Goal: Task Accomplishment & Management: Use online tool/utility

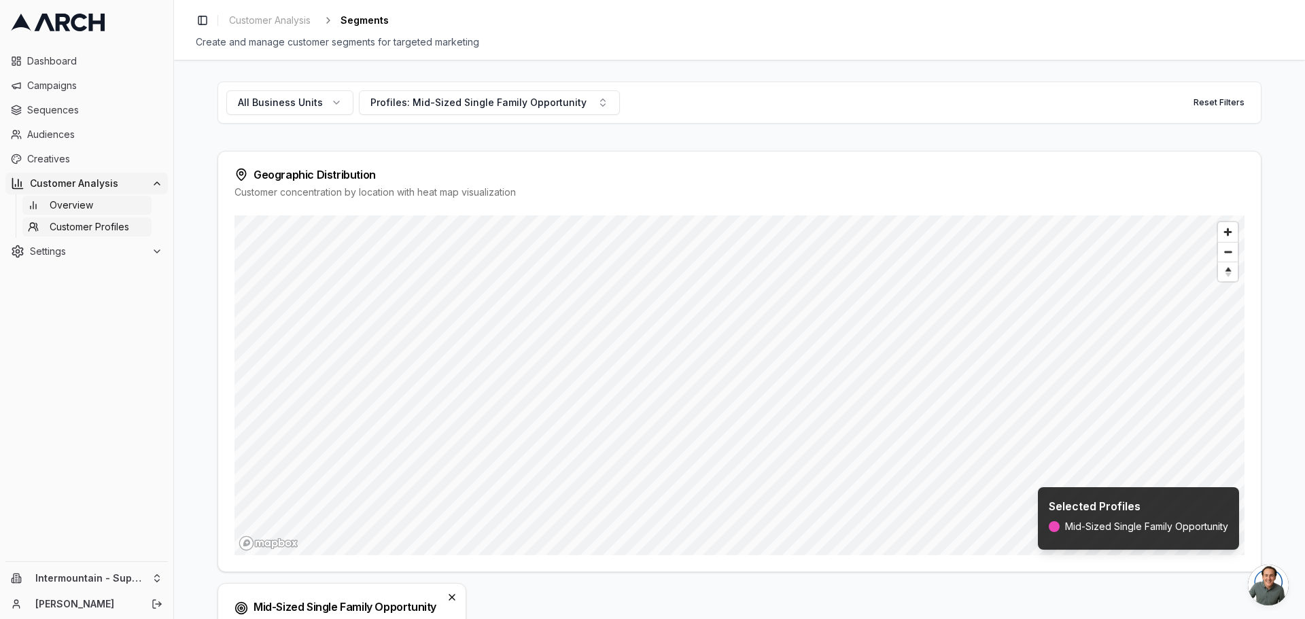
click at [75, 211] on span "Overview" at bounding box center [71, 205] width 43 height 14
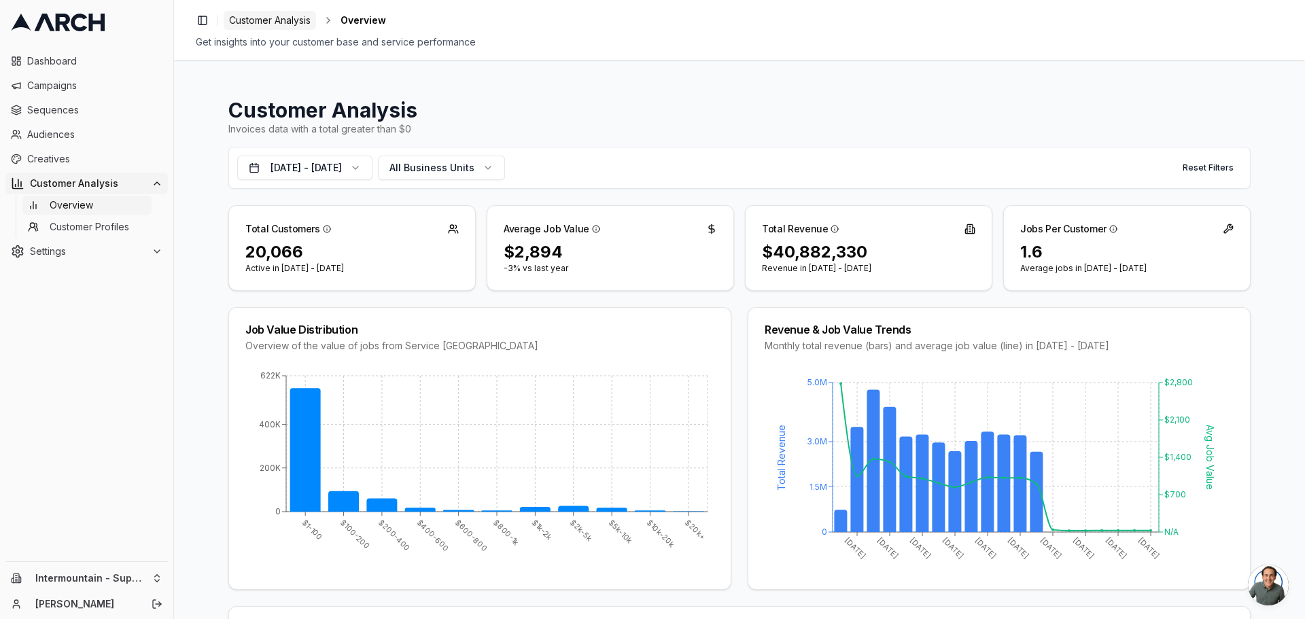
click at [270, 22] on span "Customer Analysis" at bounding box center [270, 21] width 82 height 14
click at [275, 15] on span "Customer Analysis" at bounding box center [270, 21] width 82 height 14
click at [92, 51] on link "Dashboard" at bounding box center [86, 61] width 162 height 22
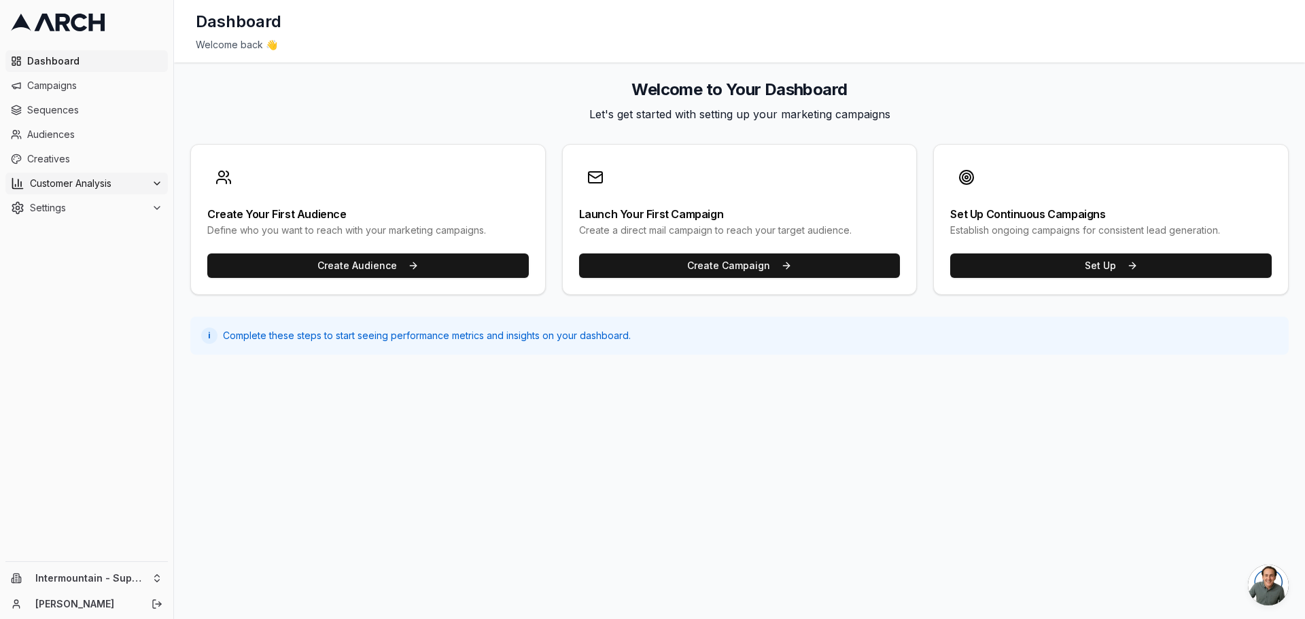
click at [92, 190] on button "Customer Analysis" at bounding box center [86, 184] width 162 height 22
click at [81, 202] on span "Overview" at bounding box center [71, 205] width 43 height 14
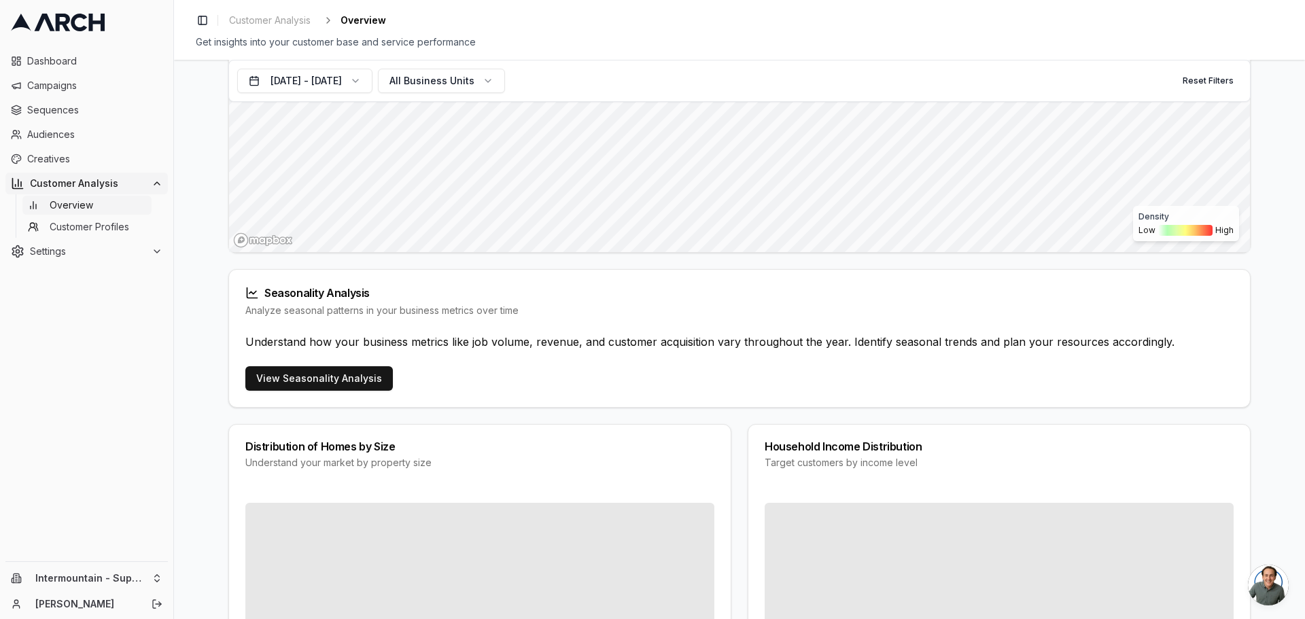
scroll to position [750, 0]
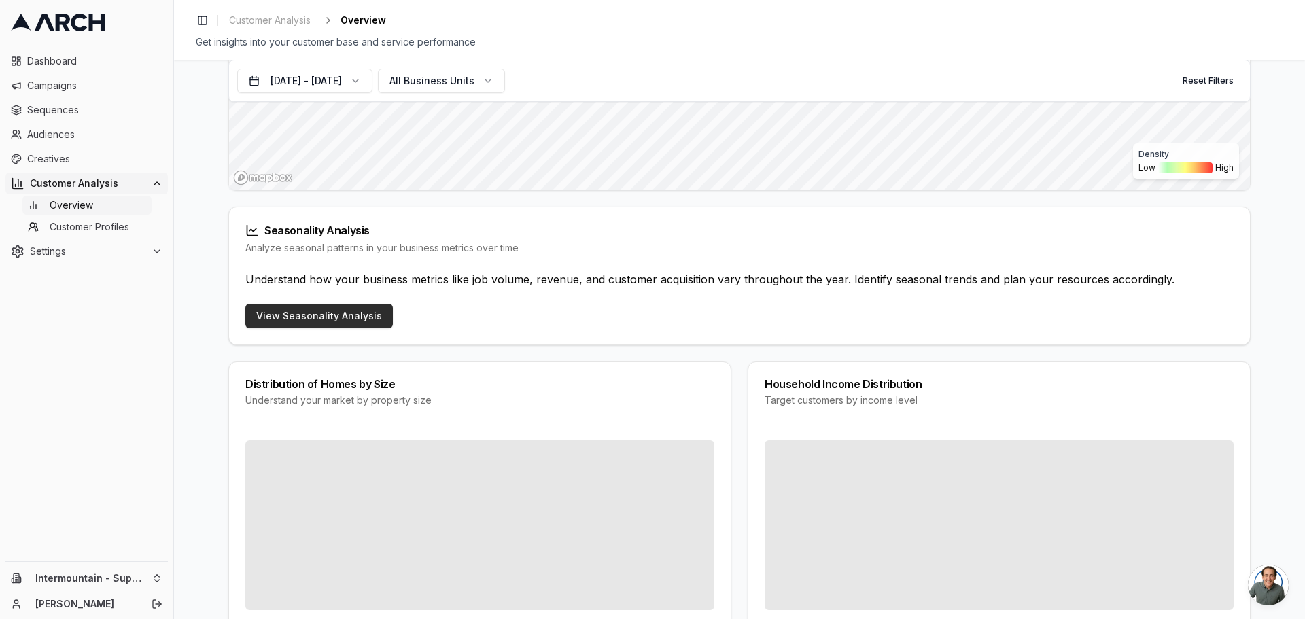
click at [313, 311] on link "View Seasonality Analysis" at bounding box center [318, 316] width 147 height 24
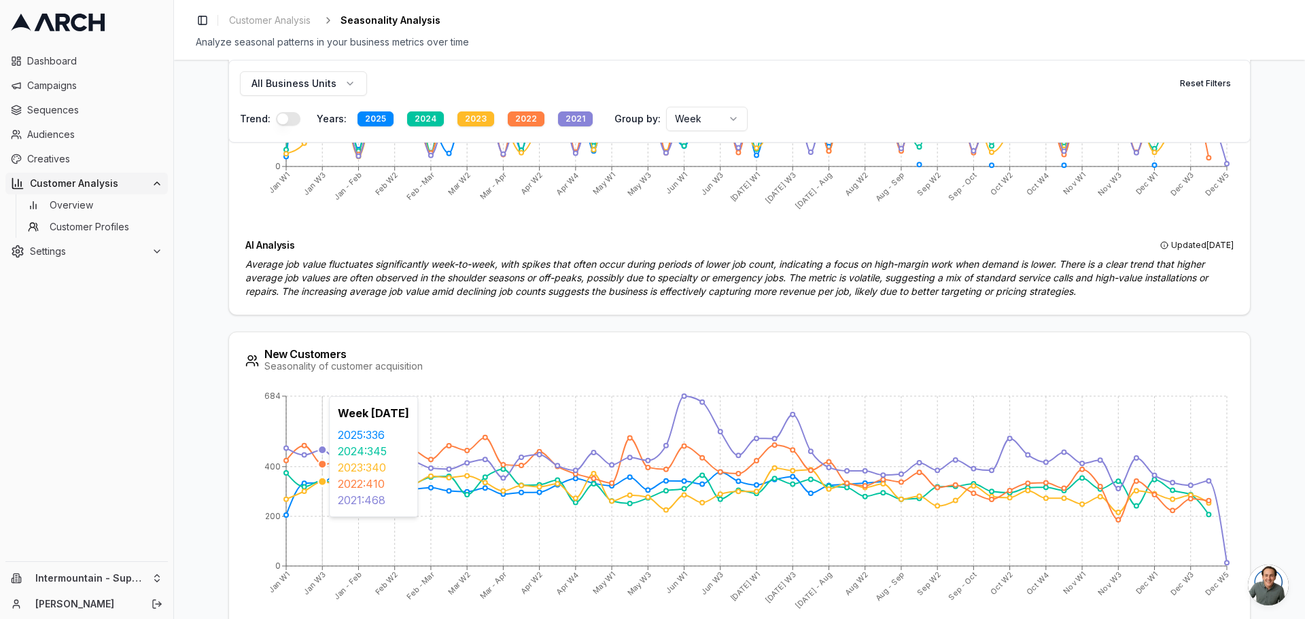
scroll to position [1314, 0]
click at [294, 118] on button "button" at bounding box center [288, 119] width 24 height 14
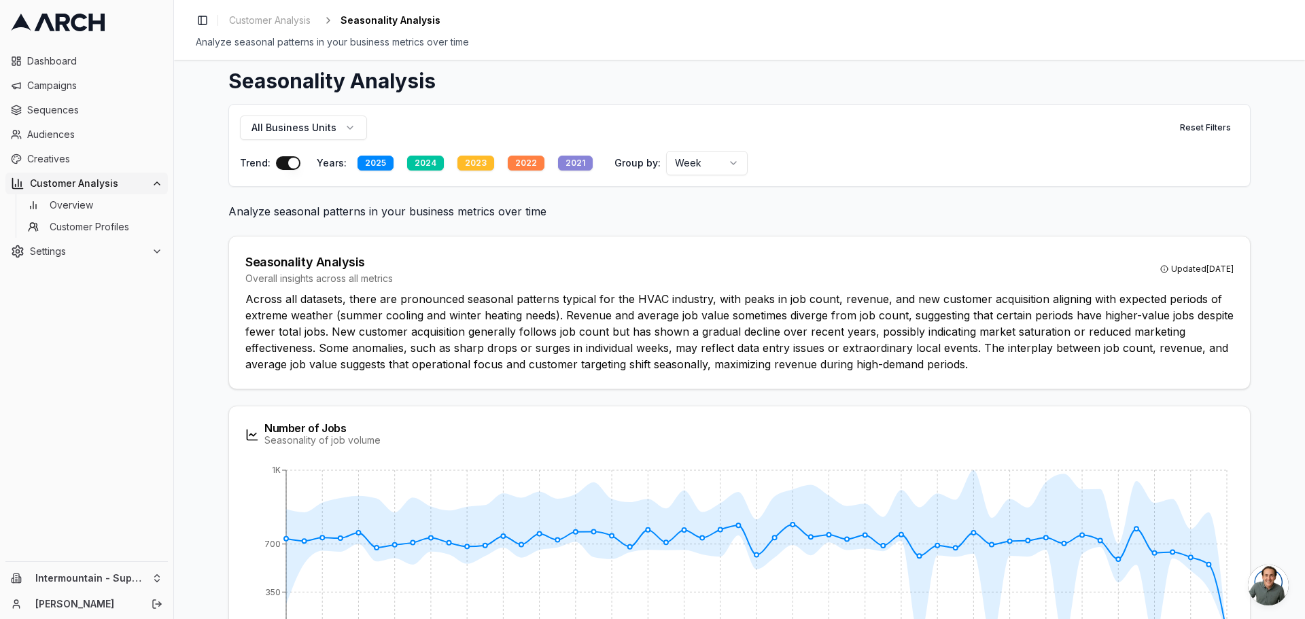
scroll to position [22, 0]
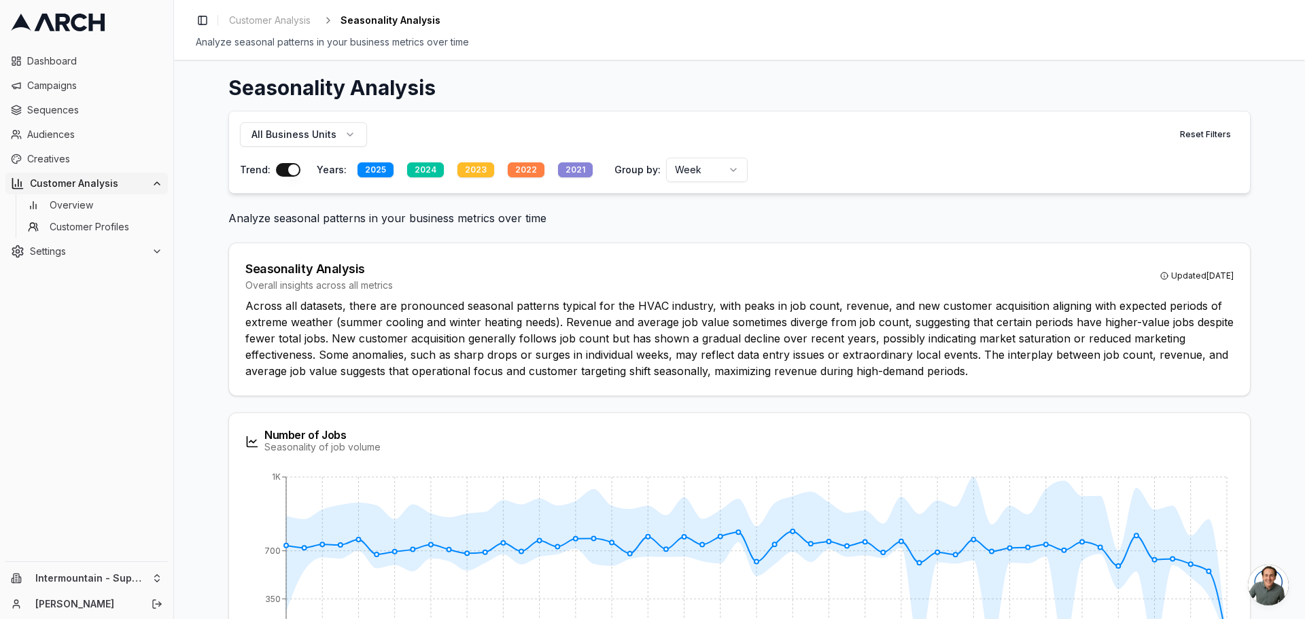
click at [438, 171] on button "2024" at bounding box center [426, 170] width 48 height 24
click at [377, 171] on div "2025" at bounding box center [376, 169] width 36 height 15
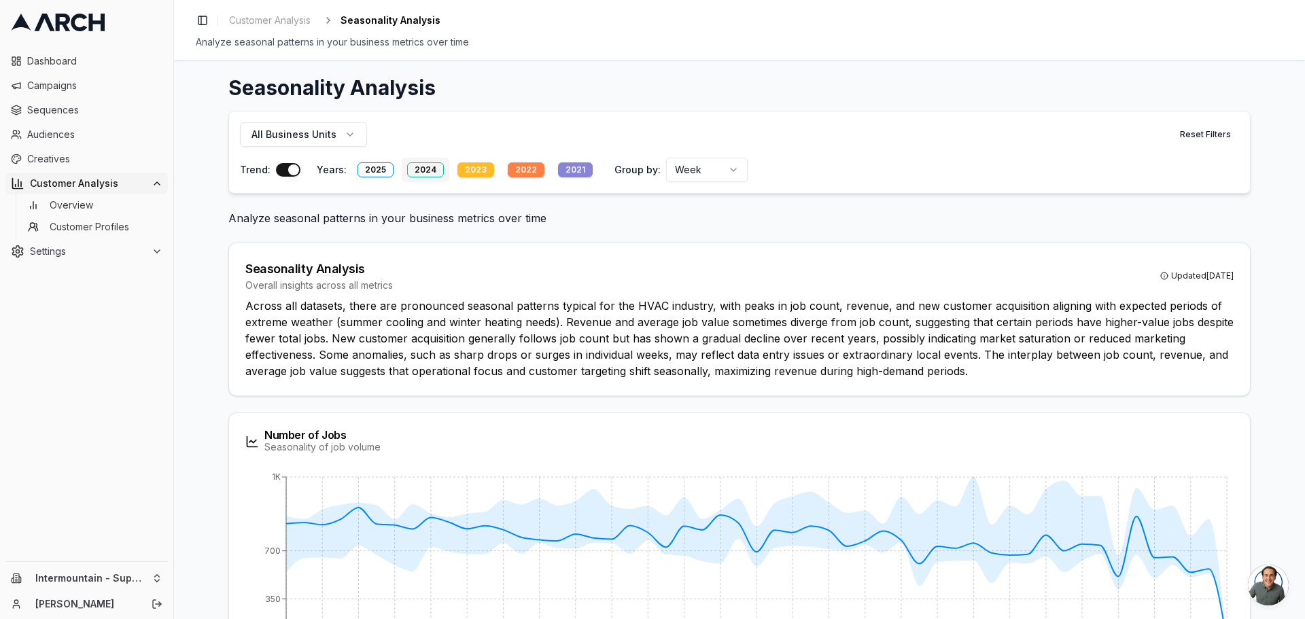
click at [413, 171] on div "2024" at bounding box center [425, 169] width 37 height 15
click at [377, 172] on div "2025" at bounding box center [376, 169] width 36 height 15
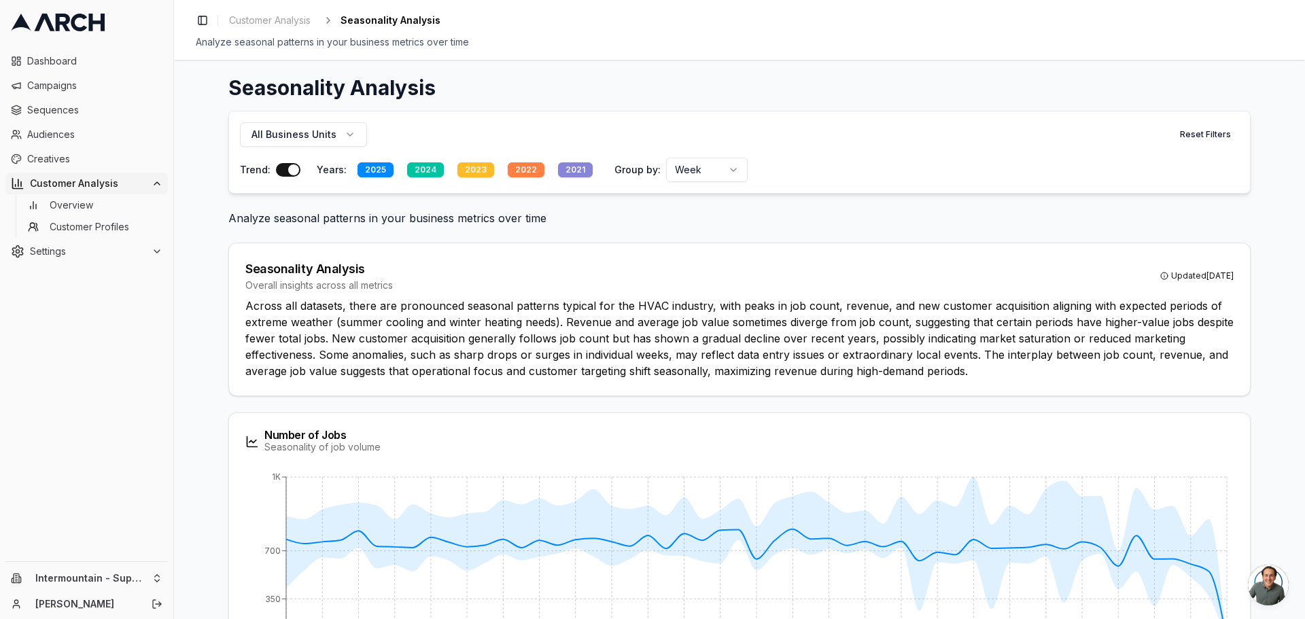
click at [418, 173] on div "2024" at bounding box center [425, 169] width 37 height 15
click at [473, 169] on div "2023" at bounding box center [475, 169] width 37 height 15
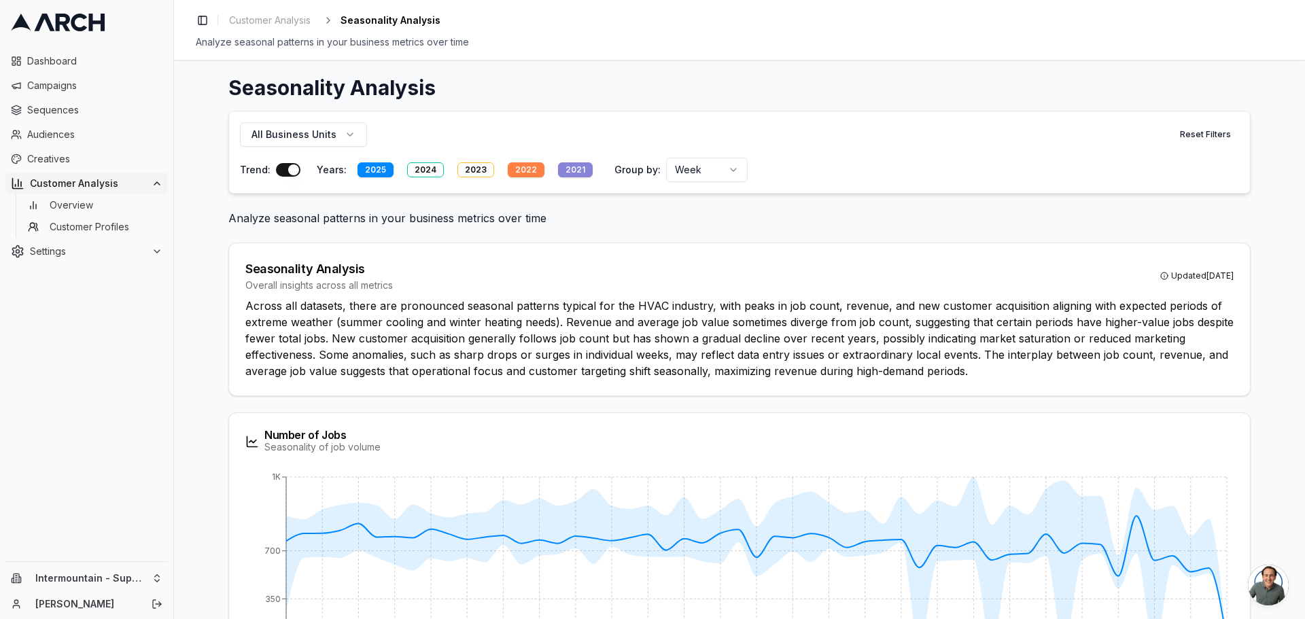
click at [517, 169] on div "2022" at bounding box center [526, 169] width 37 height 15
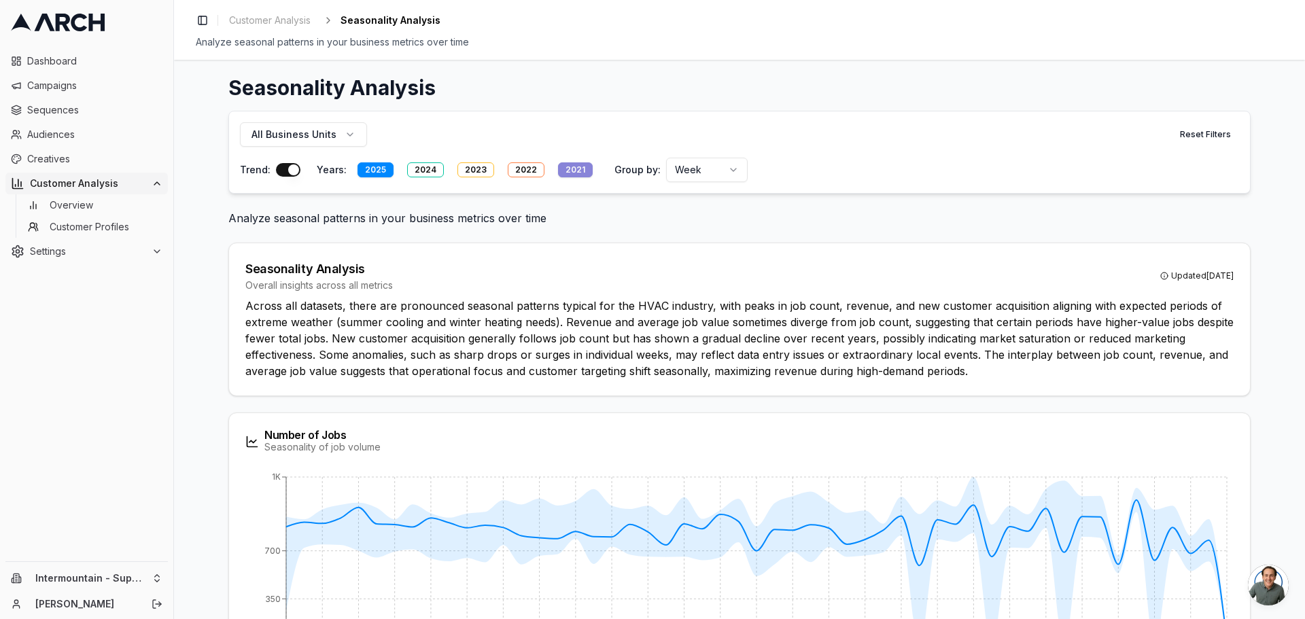
click at [558, 171] on div "2021" at bounding box center [575, 169] width 35 height 15
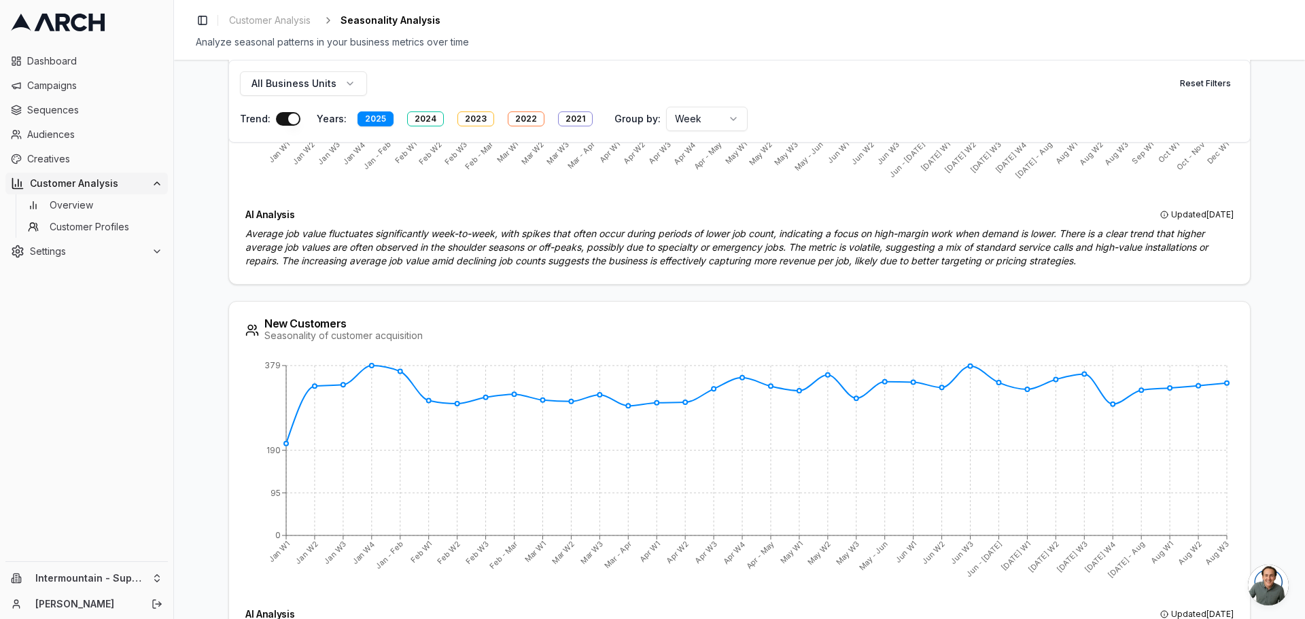
scroll to position [1314, 0]
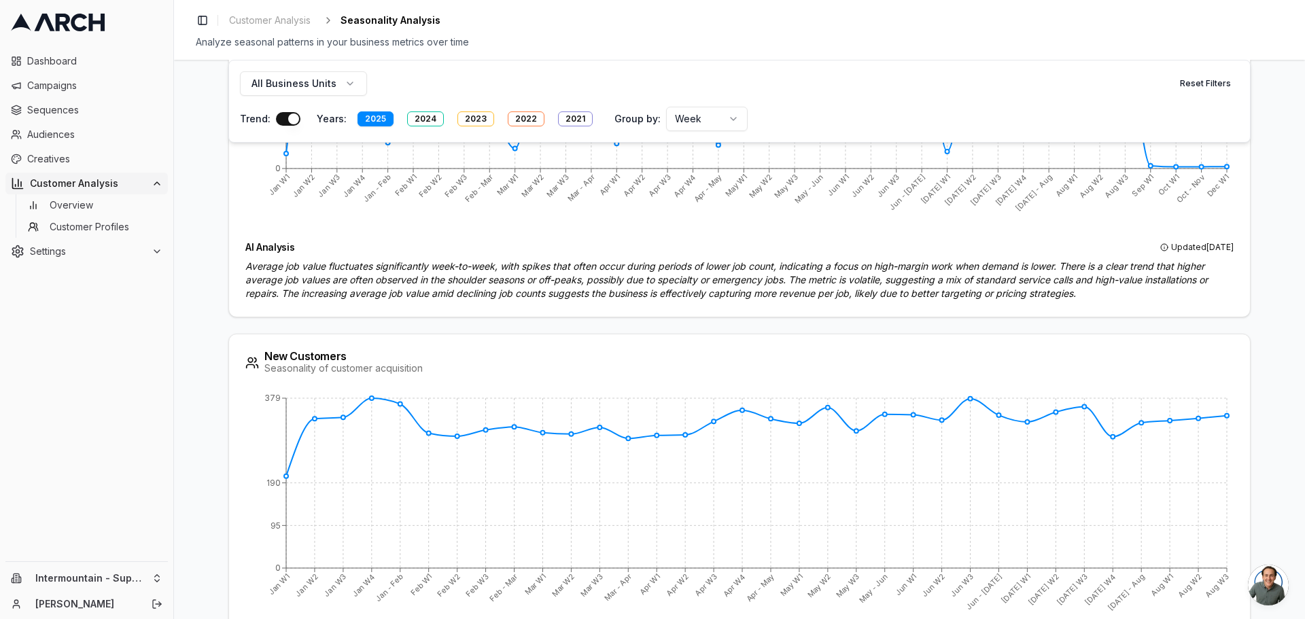
click at [277, 122] on button "button" at bounding box center [288, 119] width 24 height 14
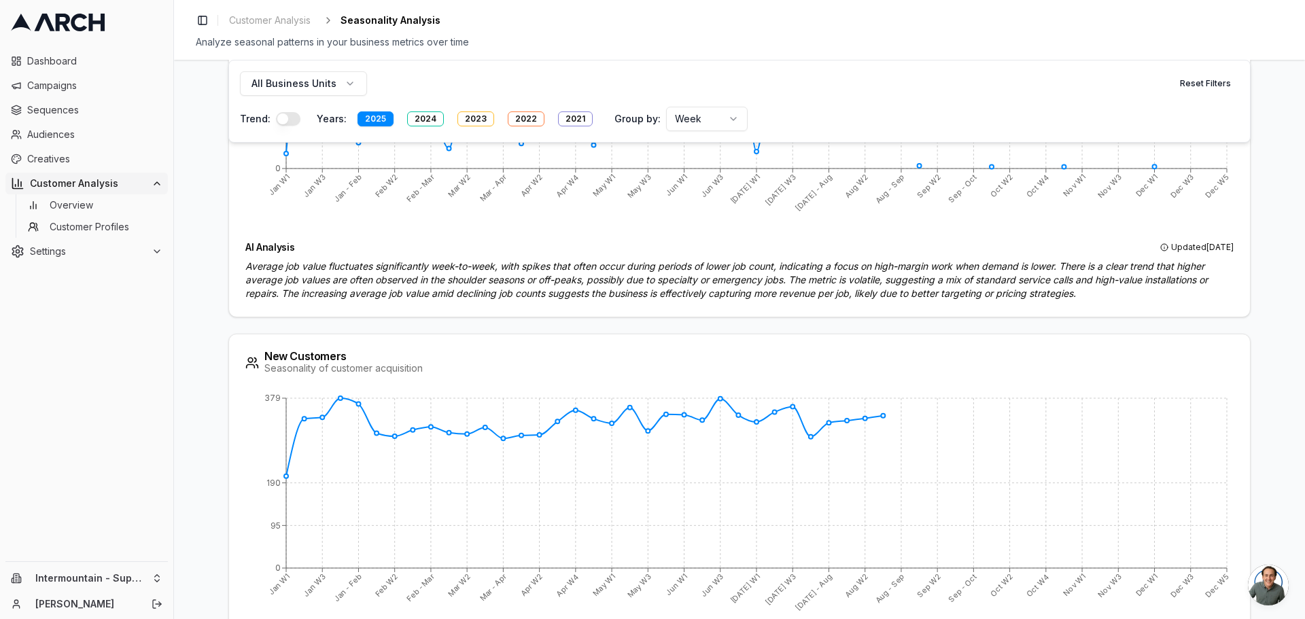
click at [277, 122] on button "button" at bounding box center [288, 119] width 24 height 14
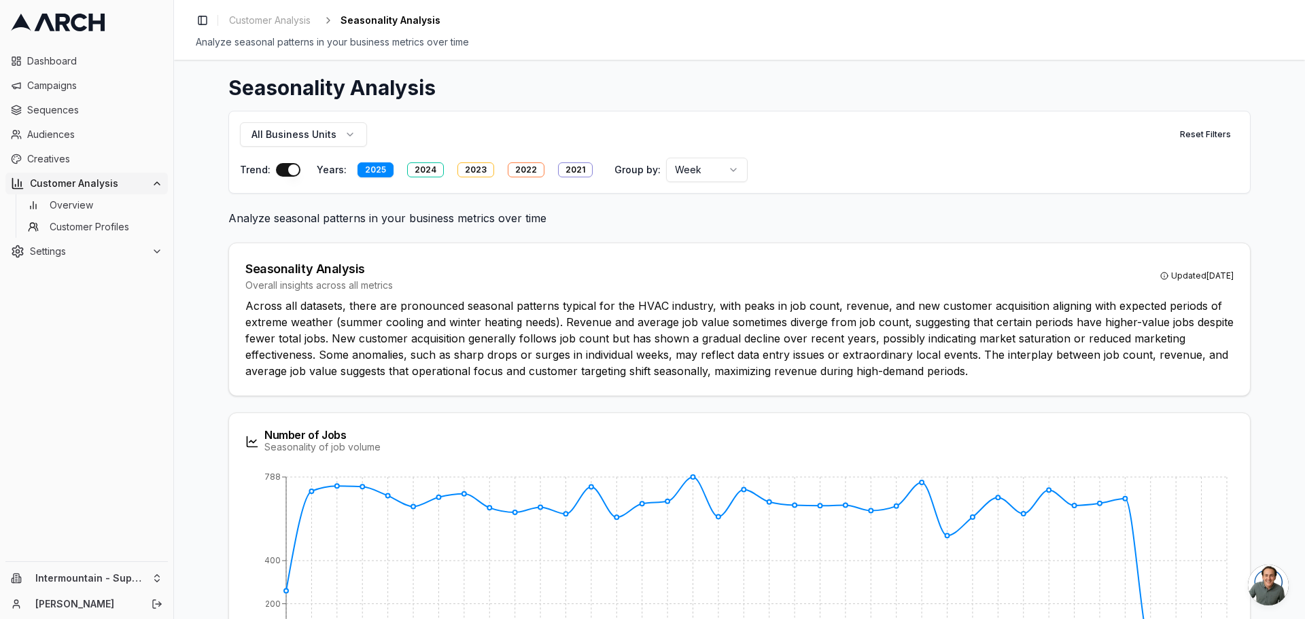
scroll to position [0, 0]
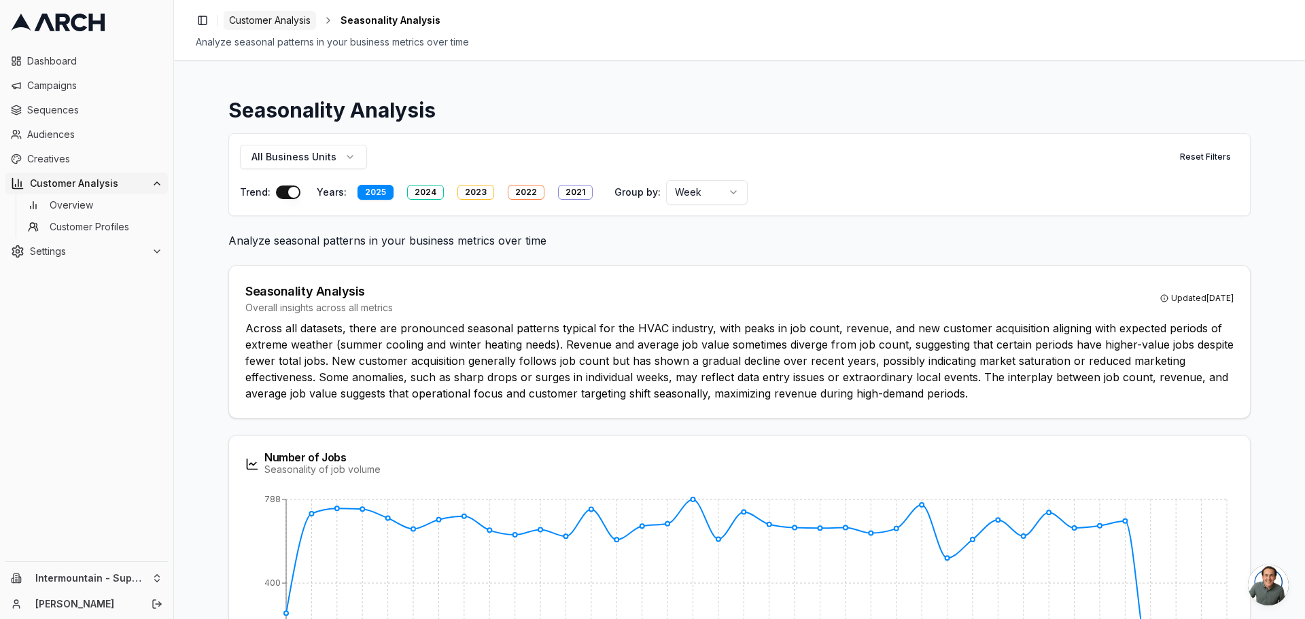
click at [304, 12] on link "Customer Analysis" at bounding box center [270, 20] width 92 height 19
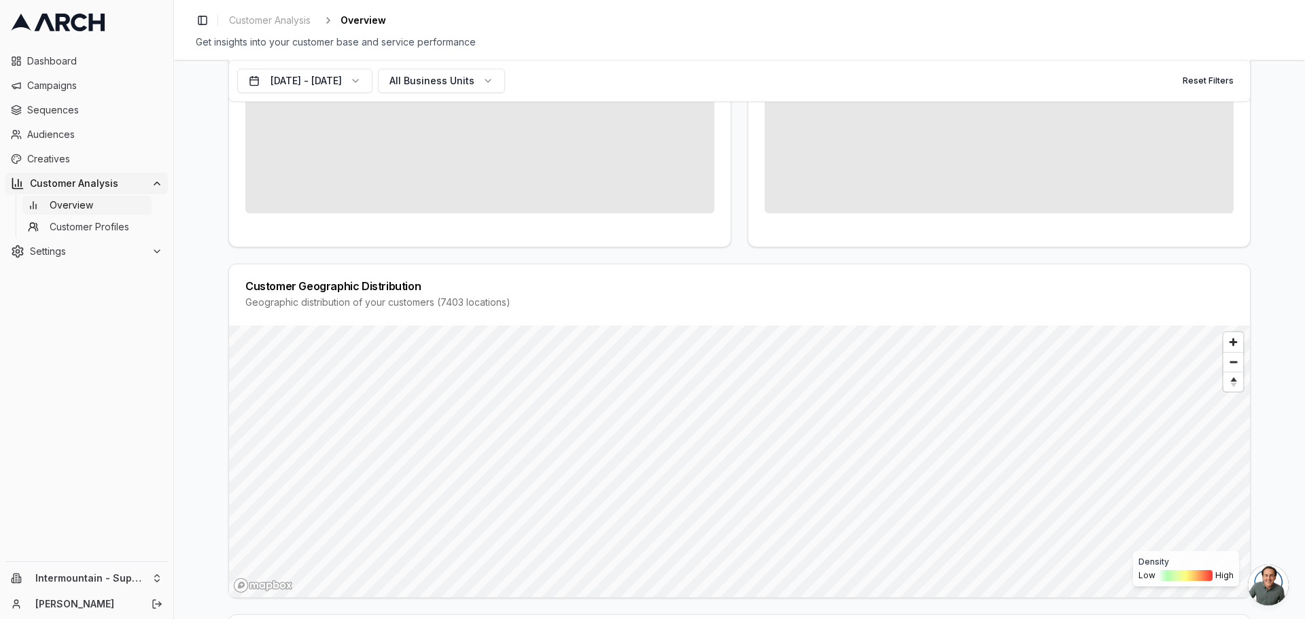
scroll to position [478, 0]
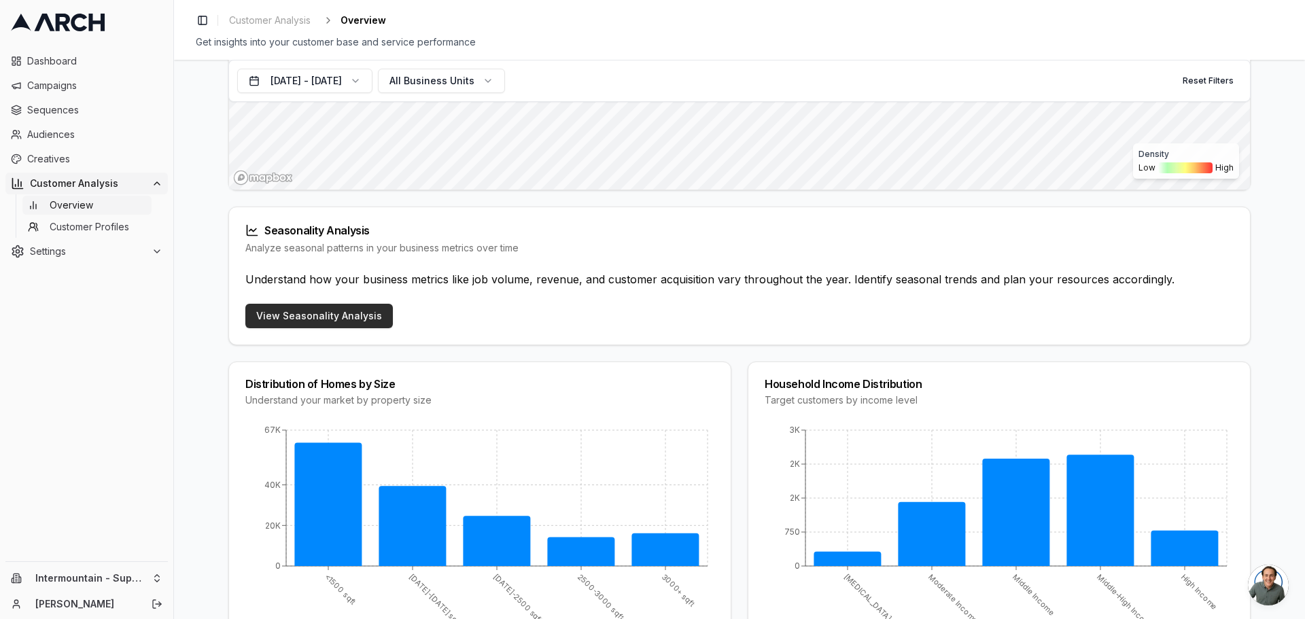
click at [333, 309] on link "View Seasonality Analysis" at bounding box center [318, 316] width 147 height 24
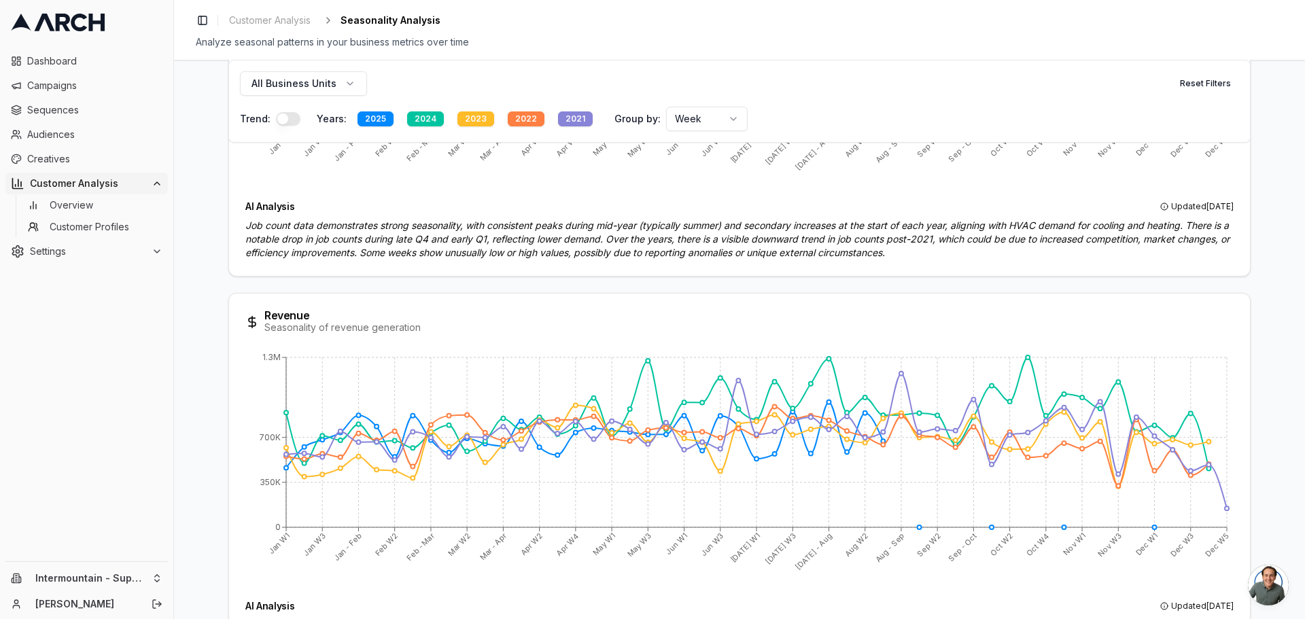
scroll to position [580, 0]
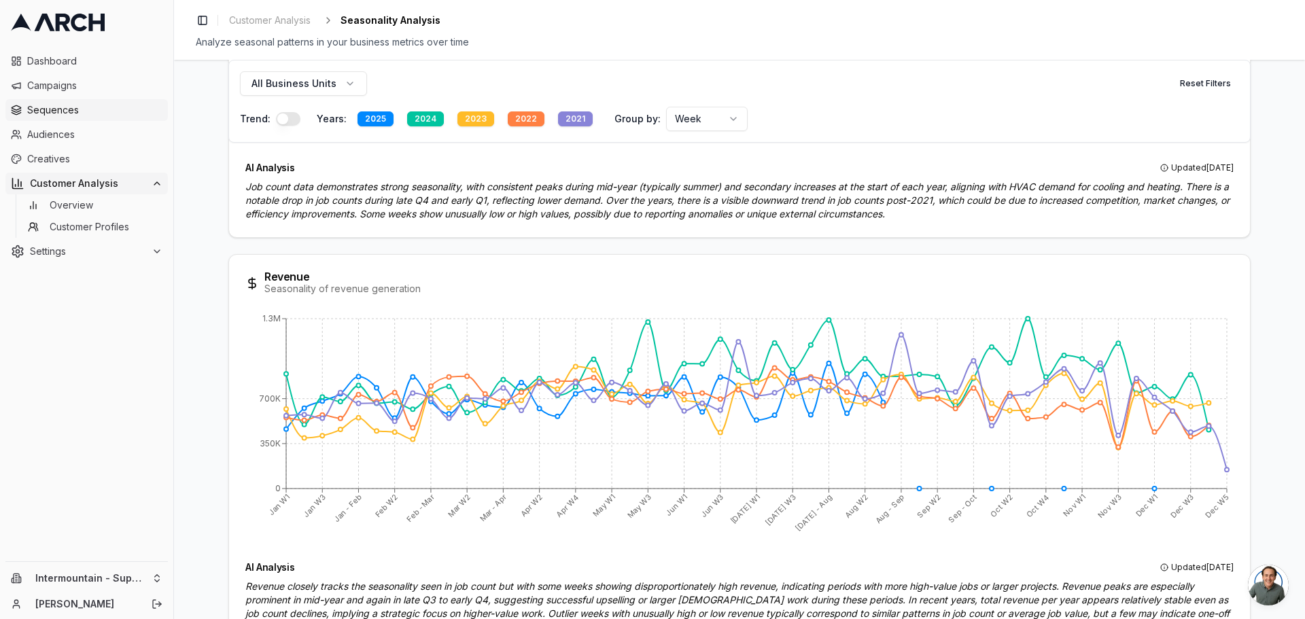
click at [73, 102] on link "Sequences" at bounding box center [86, 110] width 162 height 22
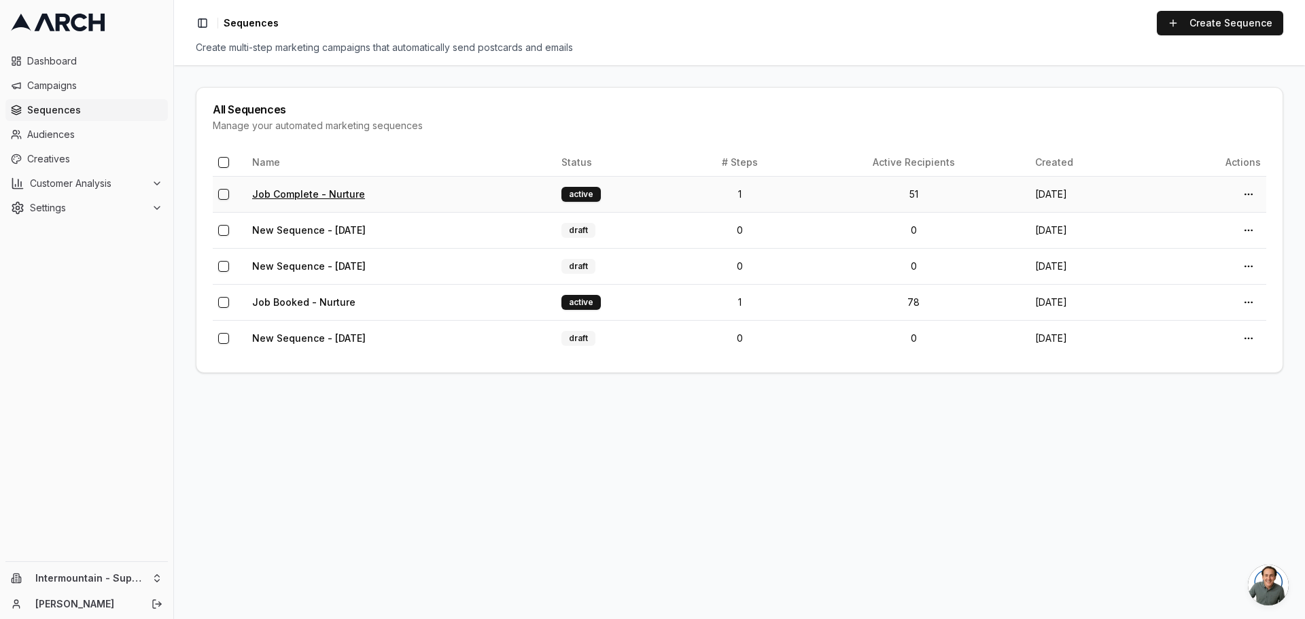
click at [328, 190] on link "Job Complete - Nurture" at bounding box center [308, 194] width 113 height 12
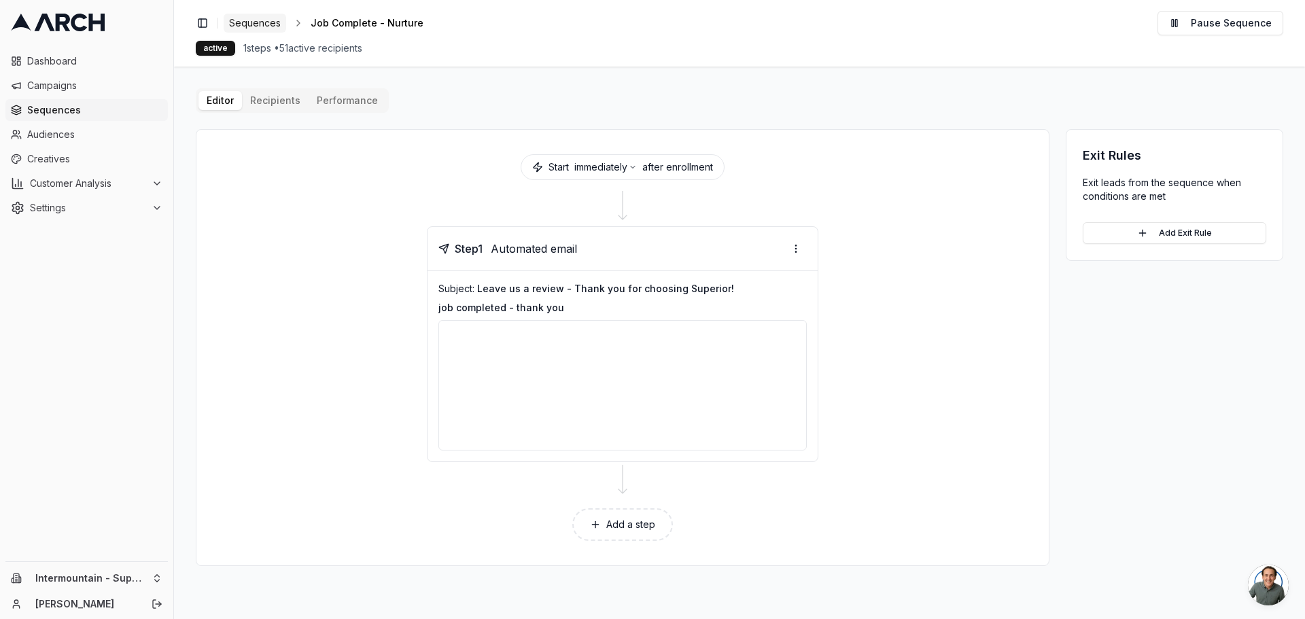
click at [251, 22] on span "Sequences" at bounding box center [255, 23] width 52 height 14
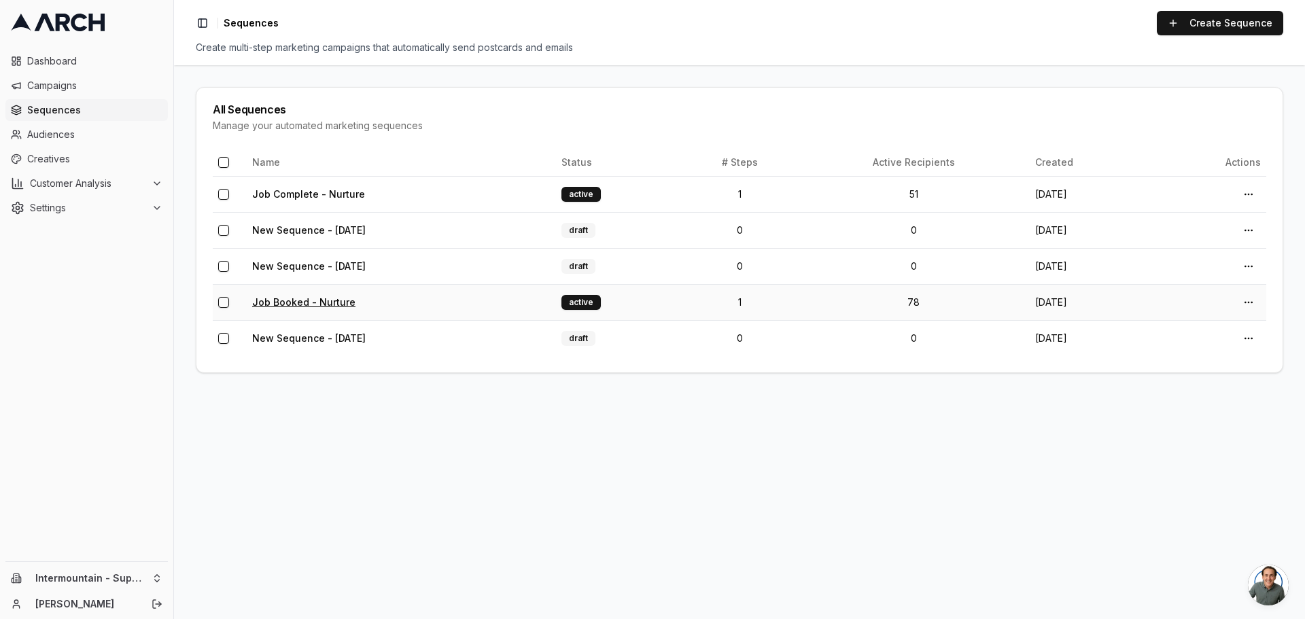
click at [290, 302] on link "Job Booked - Nurture" at bounding box center [303, 302] width 103 height 12
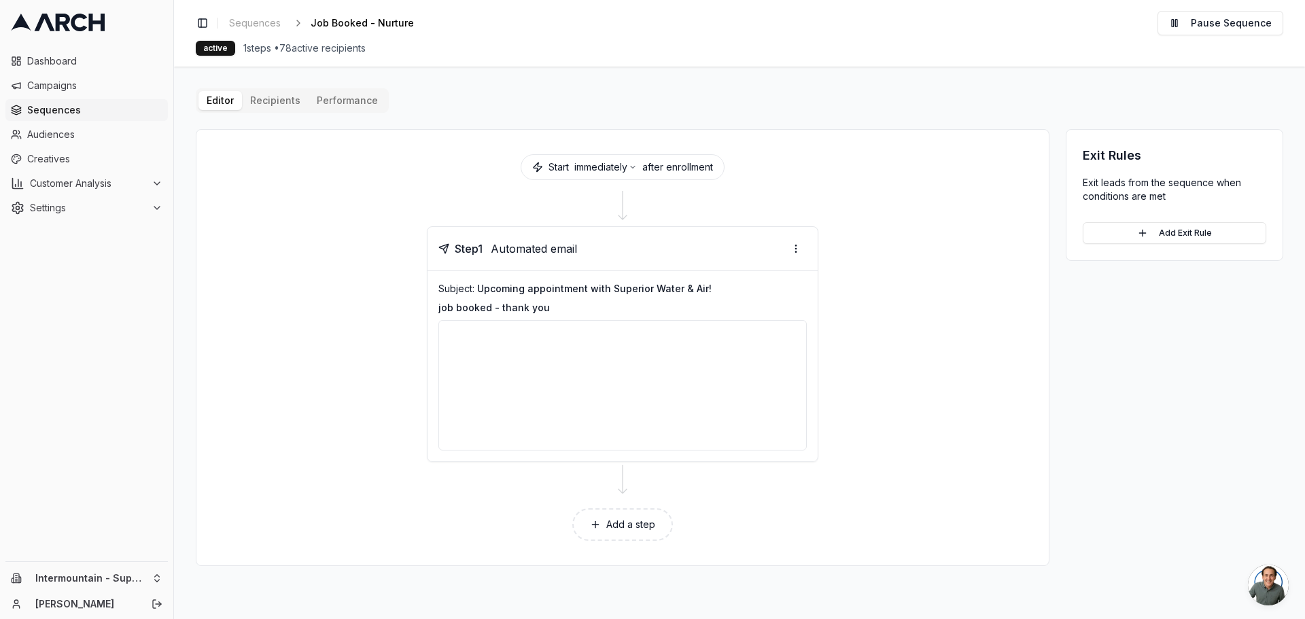
click at [660, 370] on div at bounding box center [622, 385] width 368 height 130
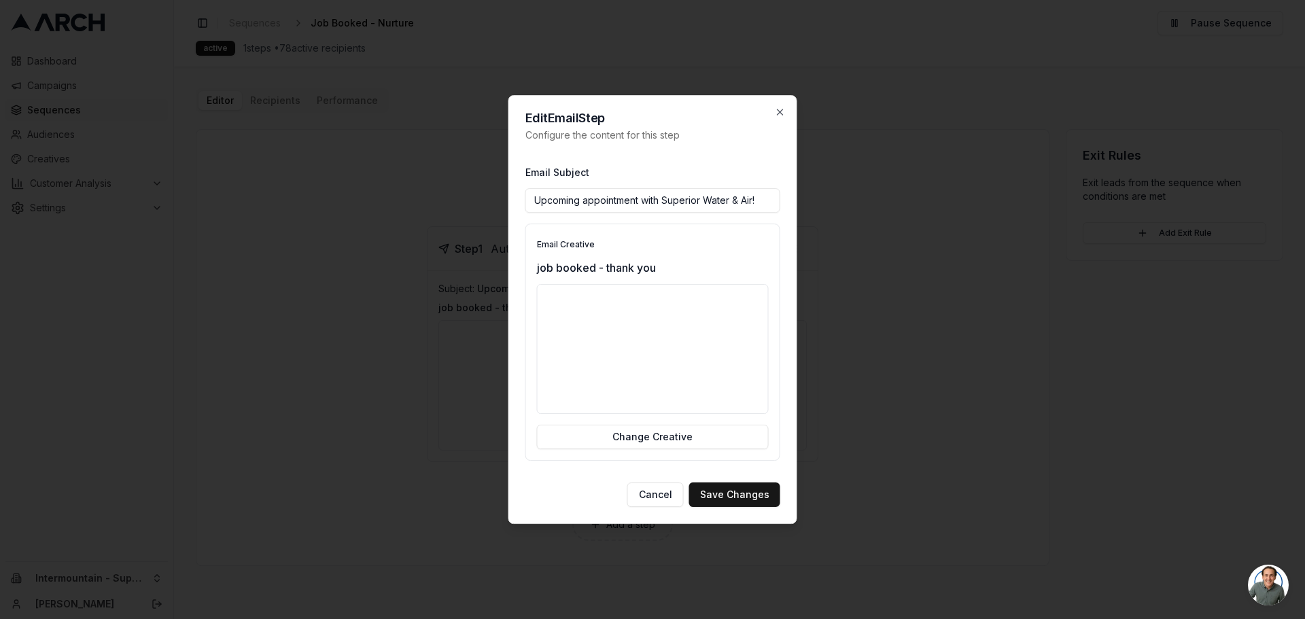
drag, startPoint x: 765, startPoint y: 336, endPoint x: 765, endPoint y: 344, distance: 7.5
click at [765, 344] on div at bounding box center [653, 349] width 232 height 130
drag, startPoint x: 764, startPoint y: 351, endPoint x: 763, endPoint y: 384, distance: 33.3
click at [763, 384] on div at bounding box center [653, 349] width 232 height 130
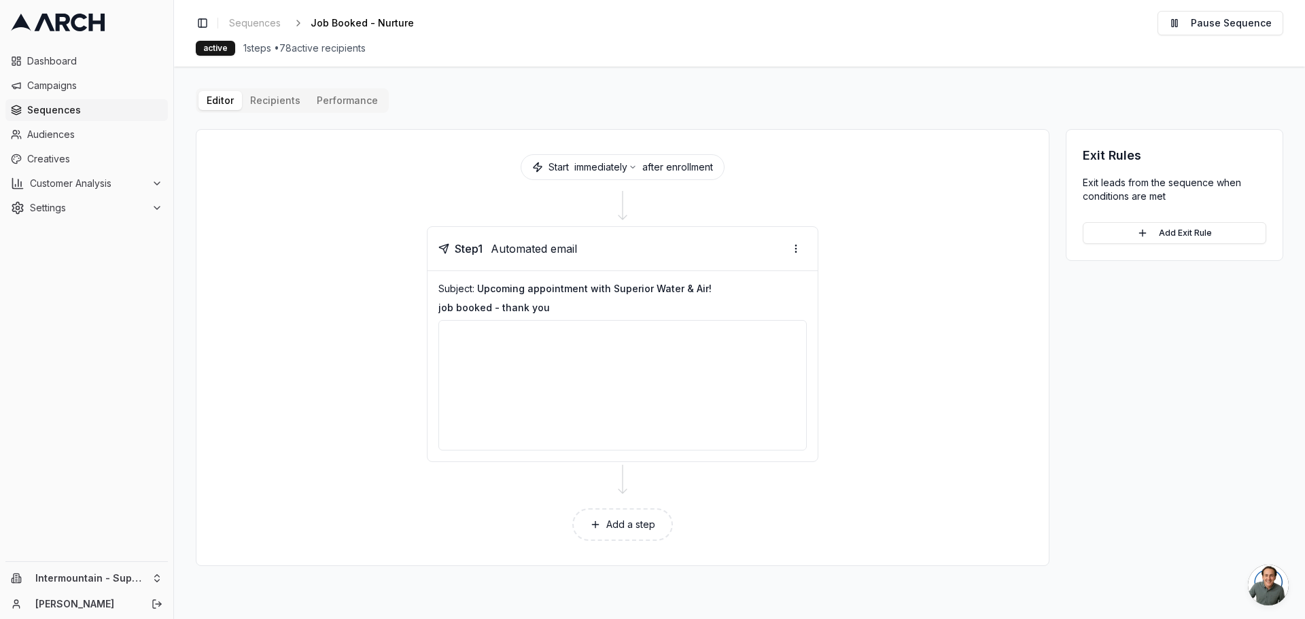
click at [639, 527] on button "Add a step" at bounding box center [622, 524] width 101 height 33
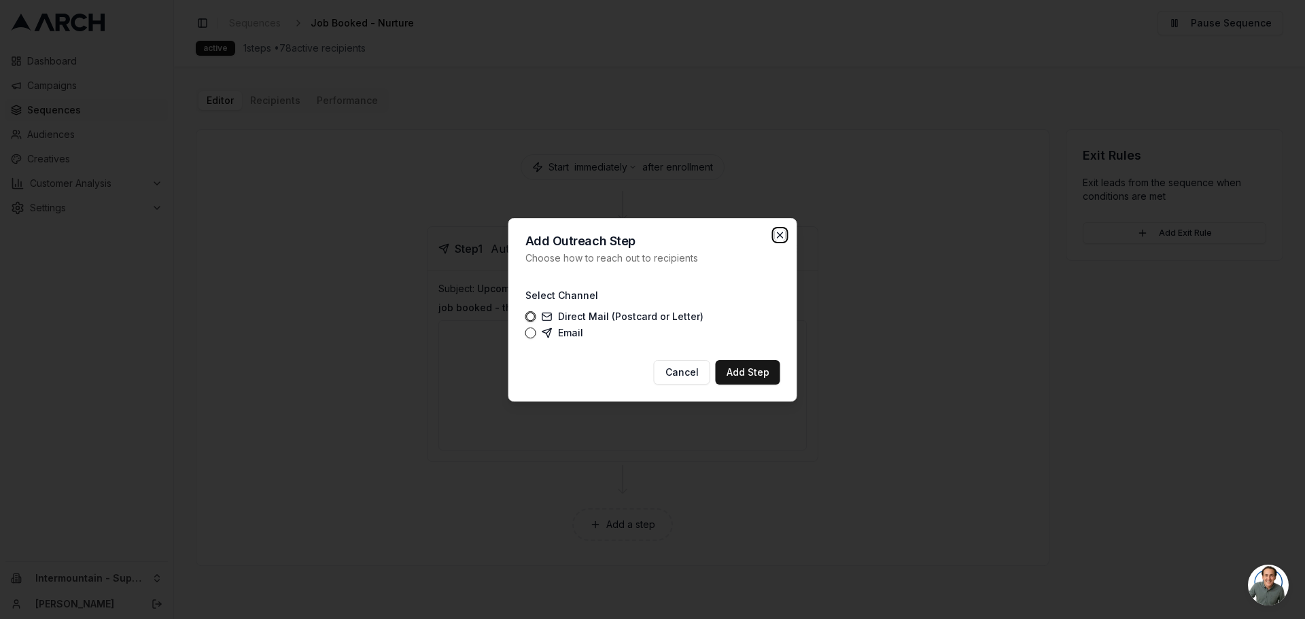
click at [775, 231] on icon "button" at bounding box center [780, 235] width 11 height 11
